Goal: Task Accomplishment & Management: Manage account settings

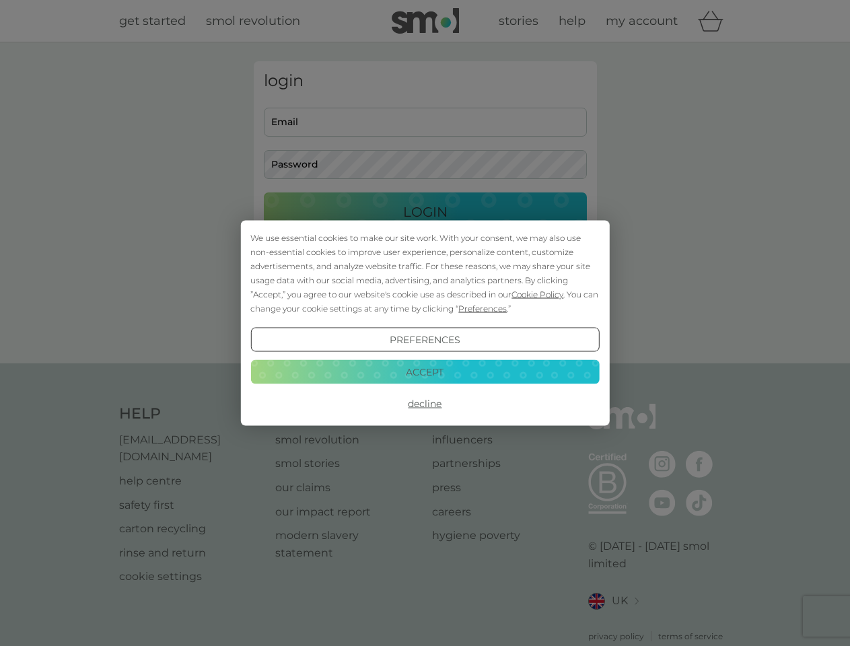
click at [538, 294] on span "Cookie Policy" at bounding box center [538, 295] width 52 height 10
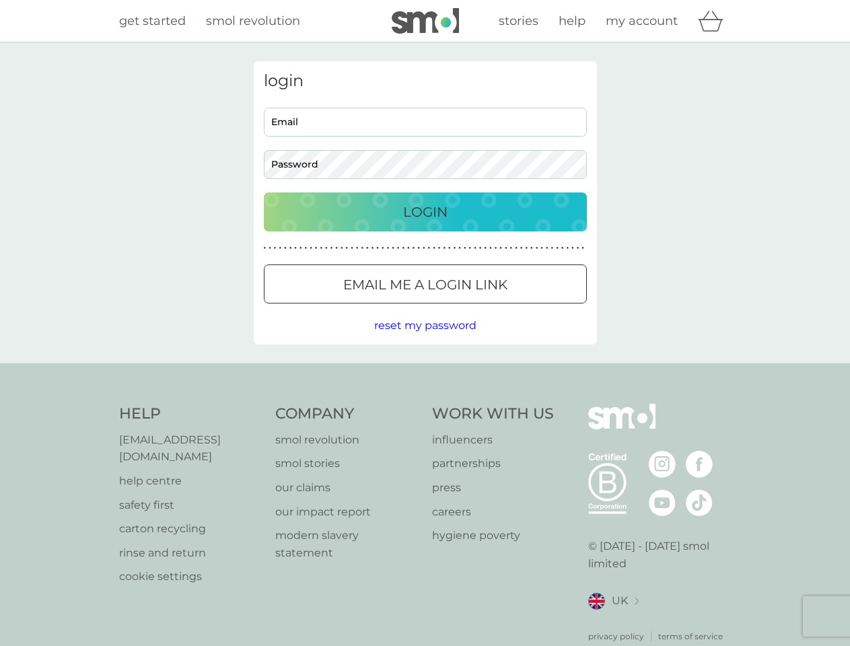
click at [481, 308] on div "login Email Password Login ● ● ● ● ● ● ● ● ● ● ● ● ● ● ● ● ● ● ● ● ● ● ● ● ● ● …" at bounding box center [425, 202] width 343 height 283
click at [425, 340] on div "login Email Password Login ● ● ● ● ● ● ● ● ● ● ● ● ● ● ● ● ● ● ● ● ● ● ● ● ● ● …" at bounding box center [425, 202] width 343 height 283
click at [425, 404] on div "Help [EMAIL_ADDRESS][DOMAIN_NAME] help centre safety first carton recycling rin…" at bounding box center [425, 523] width 613 height 239
click at [425, 372] on div "Help [EMAIL_ADDRESS][DOMAIN_NAME] help centre safety first carton recycling rin…" at bounding box center [425, 524] width 850 height 320
